Goal: Task Accomplishment & Management: Manage account settings

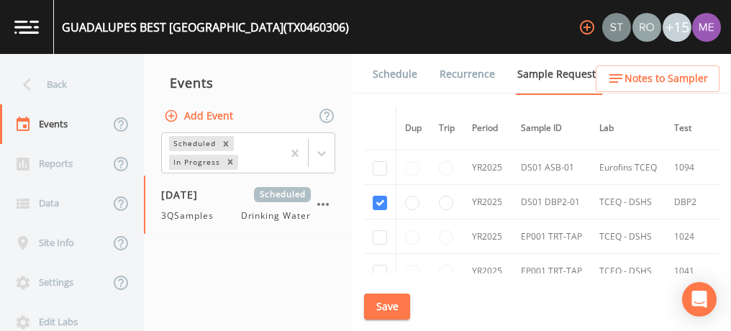
scroll to position [24, 0]
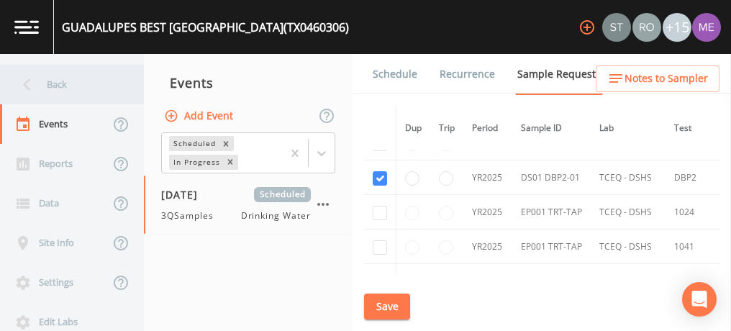
click at [43, 84] on div "Back" at bounding box center [64, 85] width 129 height 40
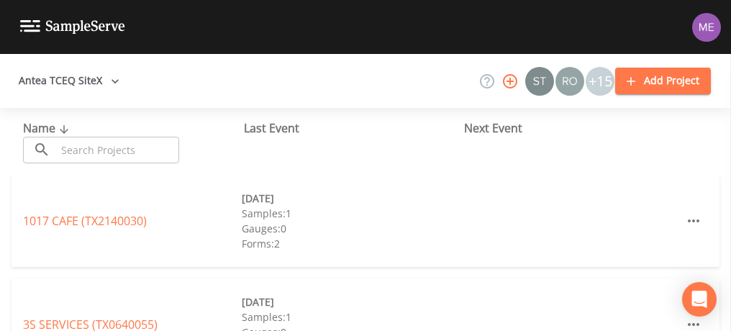
click at [65, 144] on input "text" at bounding box center [117, 150] width 123 height 27
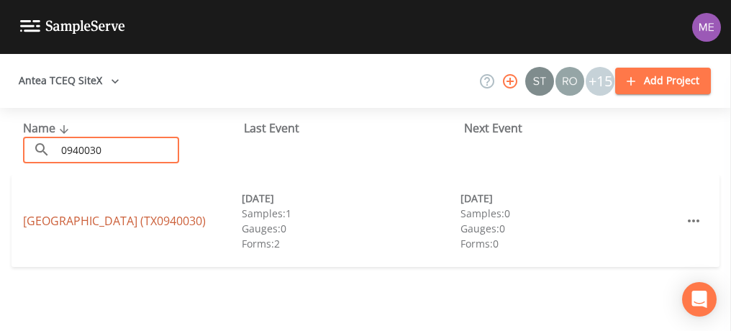
type input "0940030"
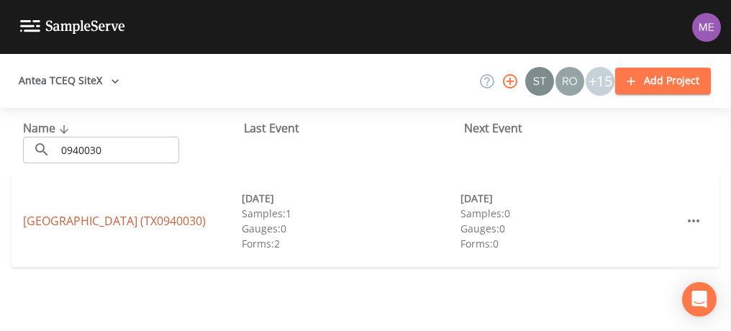
click at [89, 219] on link "[GEOGRAPHIC_DATA] (TX0940030)" at bounding box center [114, 221] width 183 height 16
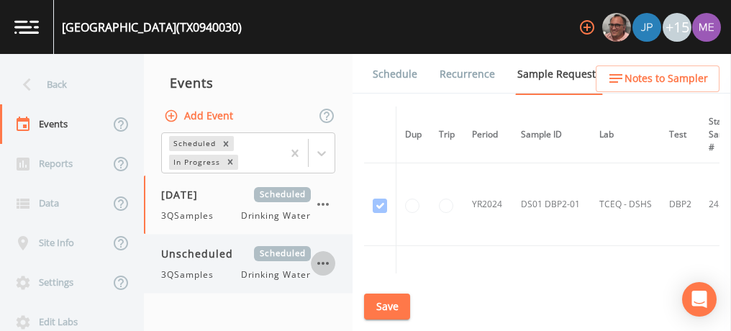
click at [325, 255] on icon "button" at bounding box center [322, 263] width 17 height 17
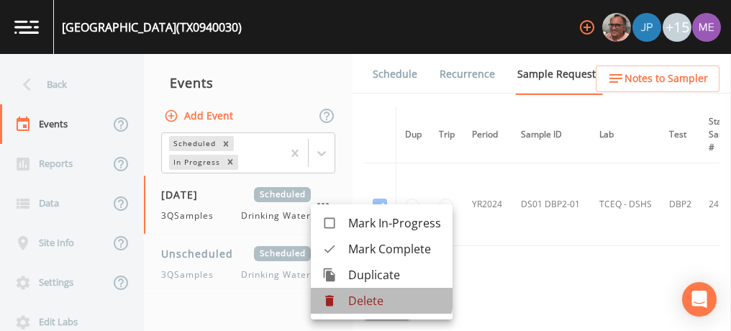
click at [358, 296] on p "Delete" at bounding box center [394, 300] width 93 height 17
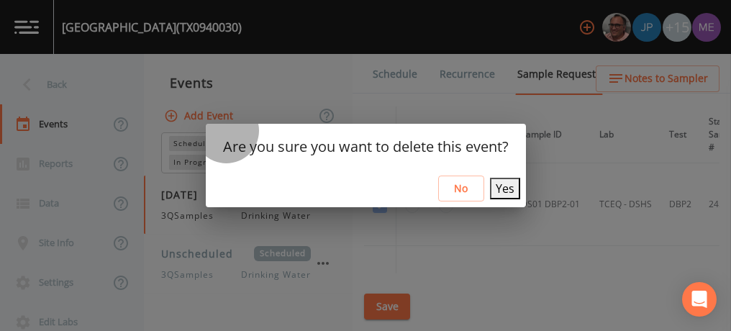
click at [496, 183] on button "Yes" at bounding box center [505, 189] width 30 height 22
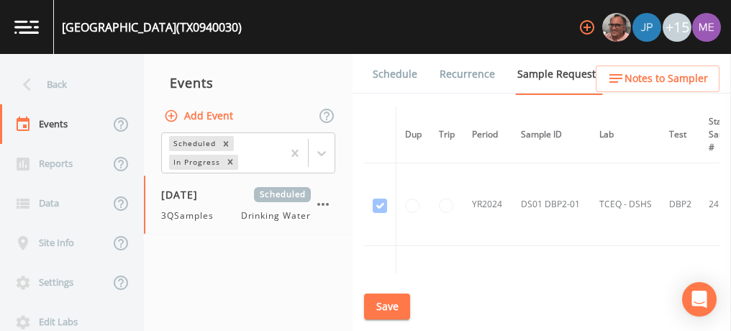
click at [496, 183] on td "YR2024" at bounding box center [487, 204] width 49 height 83
